Goal: Navigation & Orientation: Find specific page/section

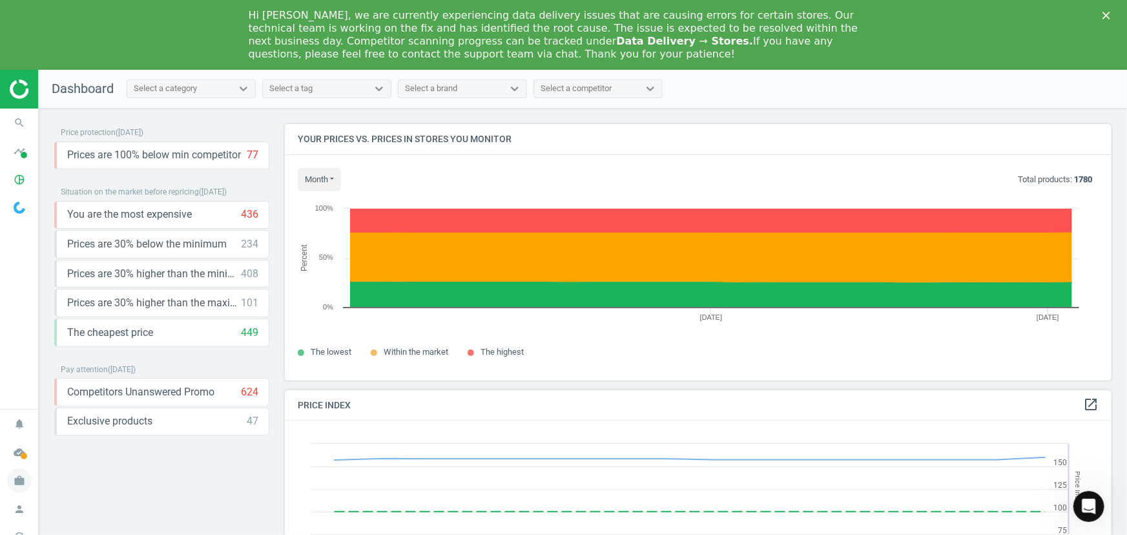
scroll to position [316, 837]
click at [18, 182] on icon "pie_chart_outlined" at bounding box center [19, 179] width 25 height 25
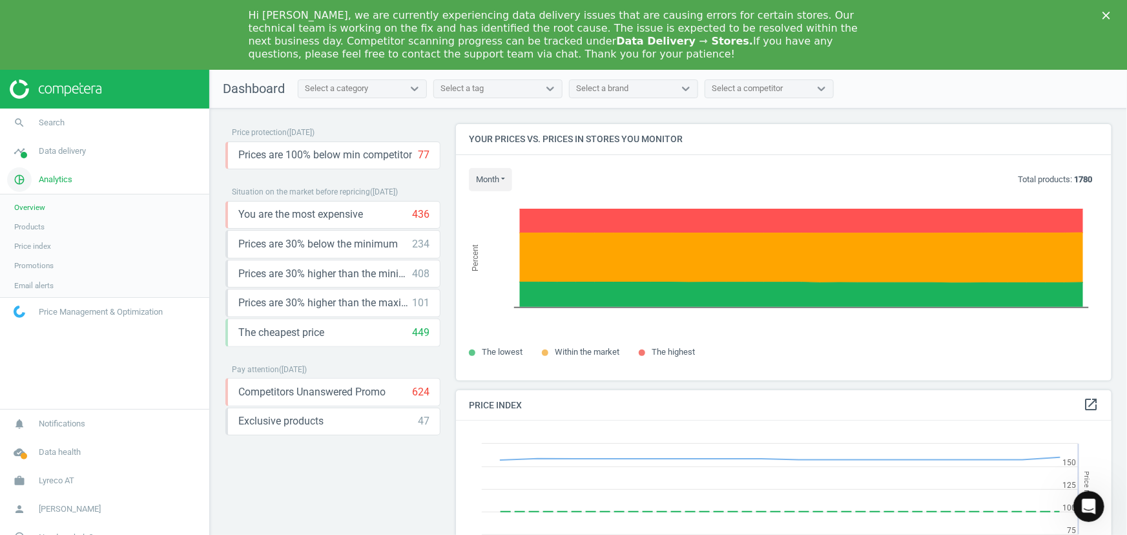
scroll to position [316, 665]
click at [19, 480] on icon "work" at bounding box center [19, 480] width 25 height 25
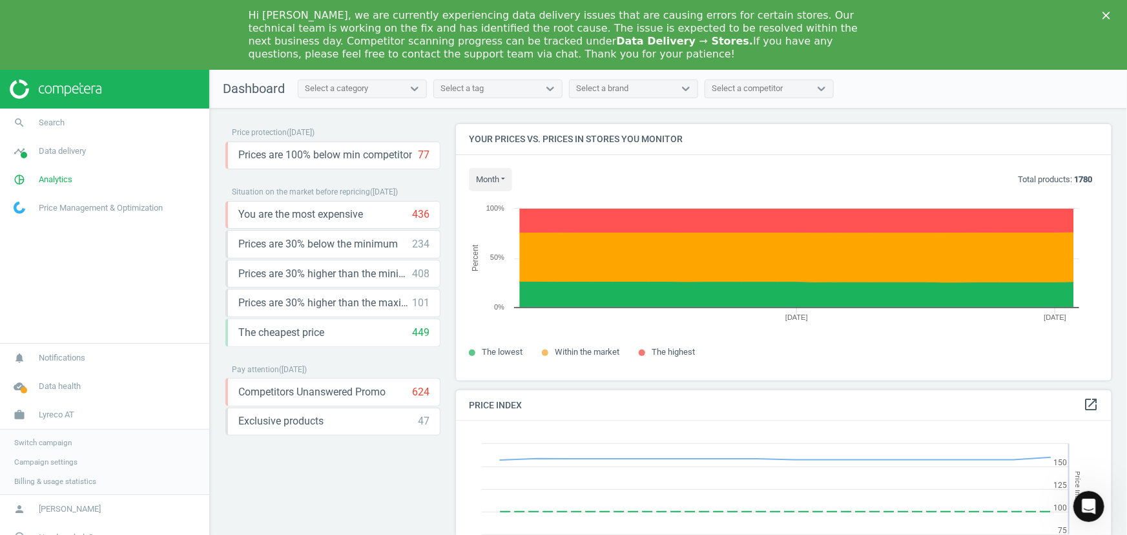
click at [28, 443] on span "Switch campaign" at bounding box center [42, 442] width 57 height 10
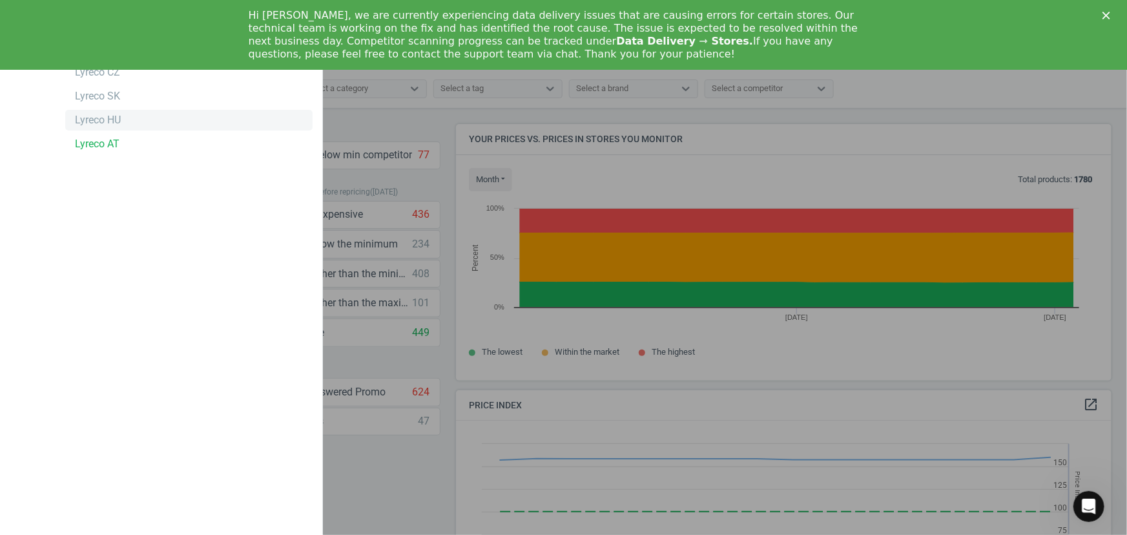
click at [103, 116] on div "Lyreco HU" at bounding box center [98, 120] width 46 height 14
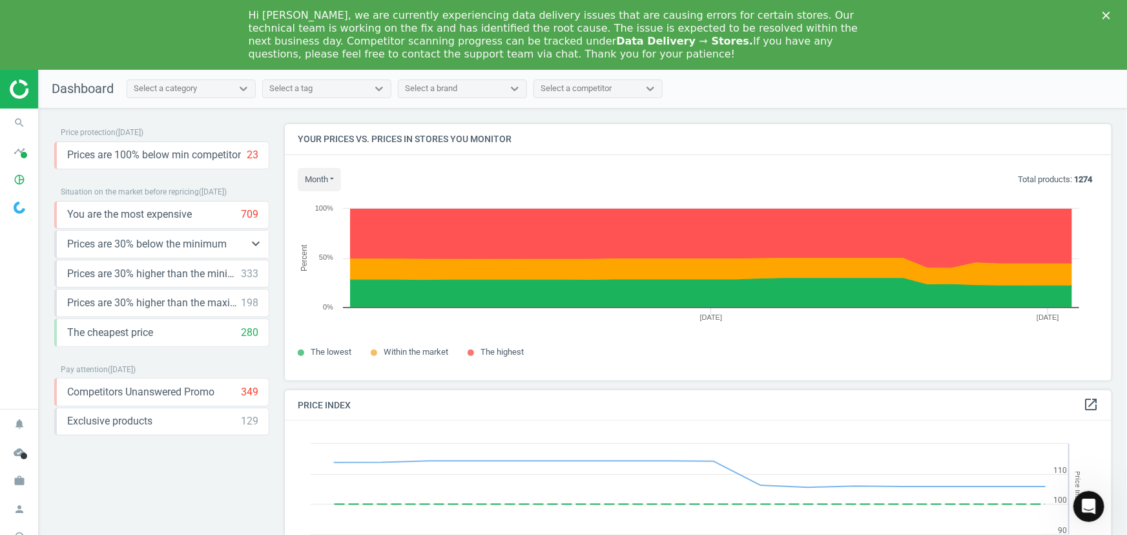
scroll to position [316, 837]
click at [23, 153] on span at bounding box center [24, 155] width 6 height 6
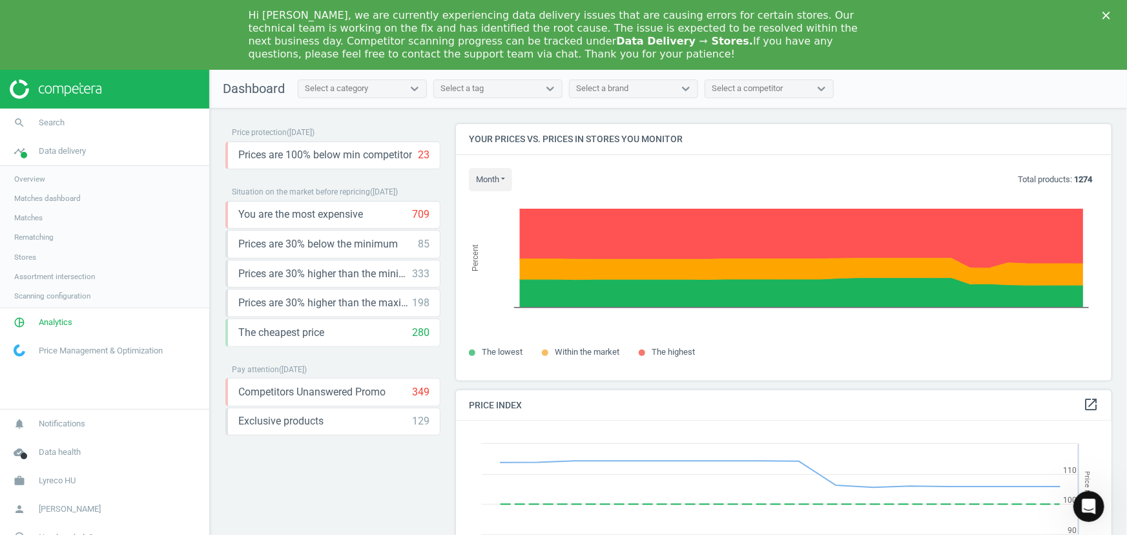
scroll to position [6, 6]
click at [20, 259] on span "Stores" at bounding box center [25, 257] width 22 height 10
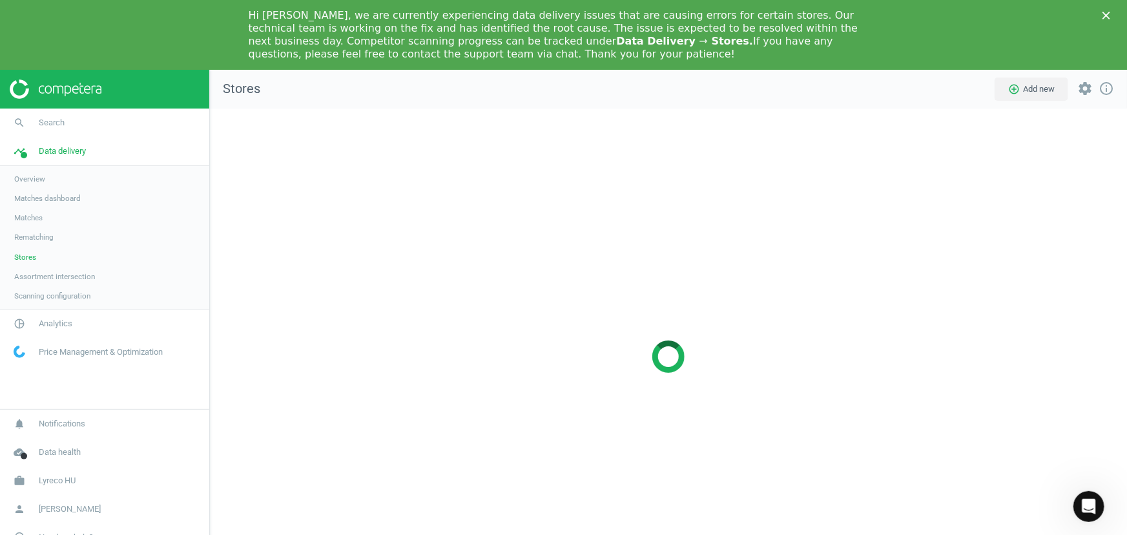
scroll to position [515, 937]
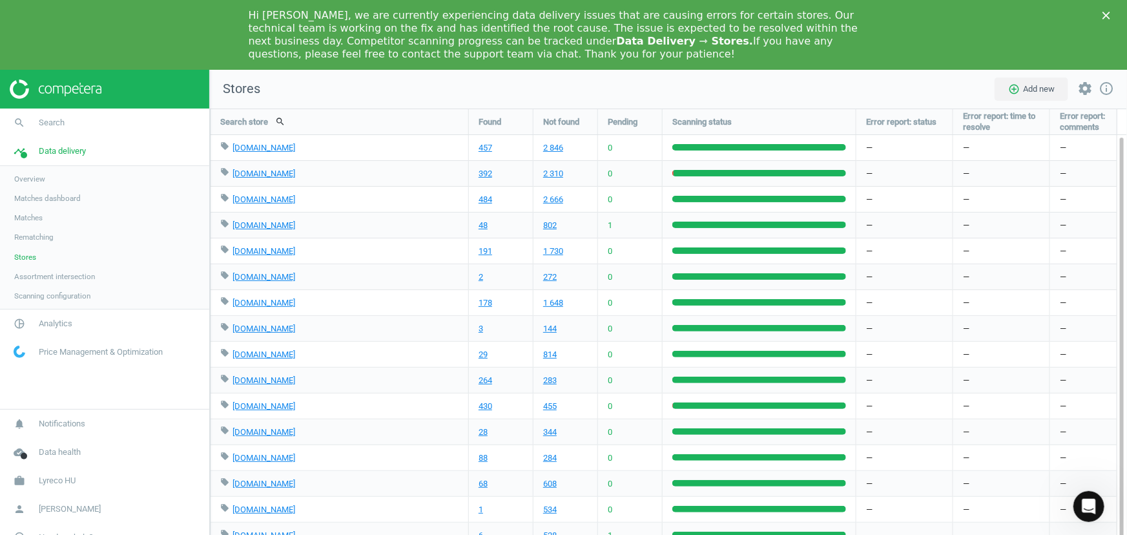
click at [52, 92] on img at bounding box center [56, 88] width 92 height 19
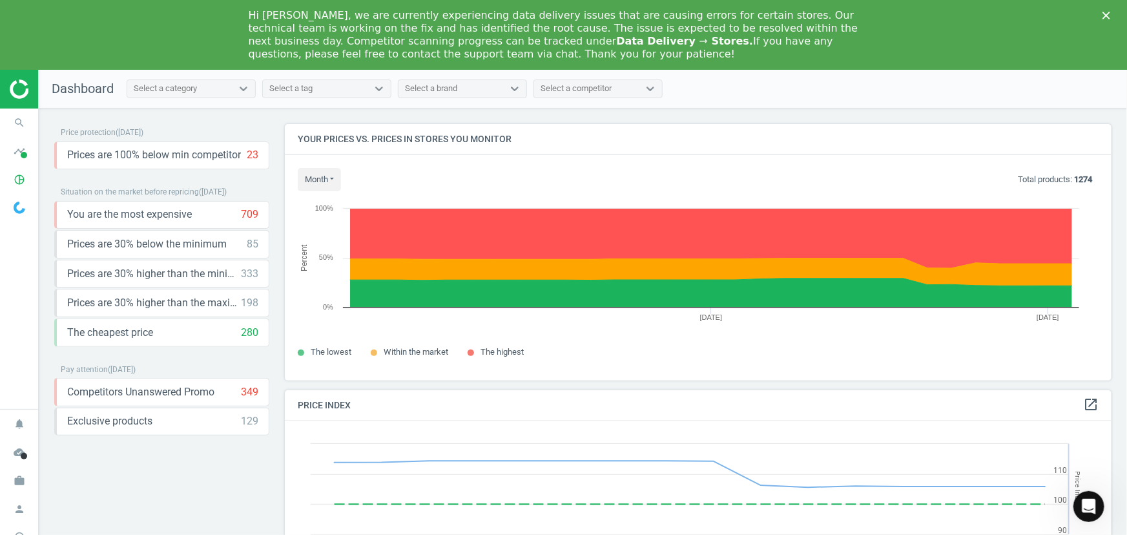
scroll to position [316, 837]
